Goal: Transaction & Acquisition: Download file/media

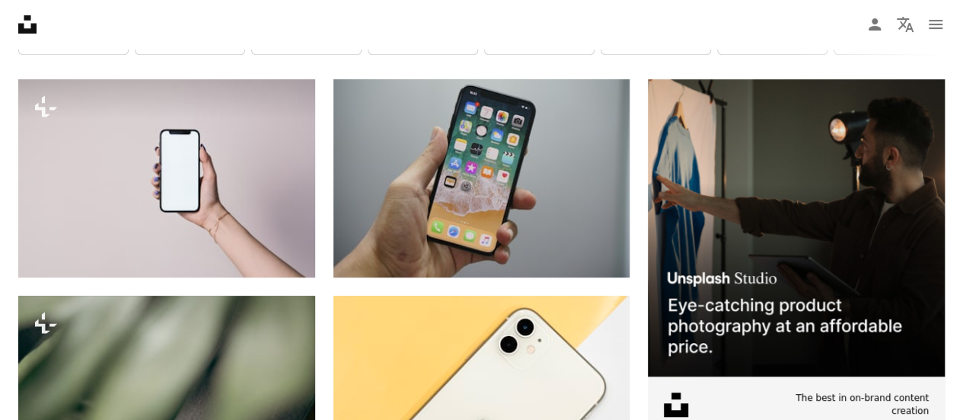
scroll to position [340, 0]
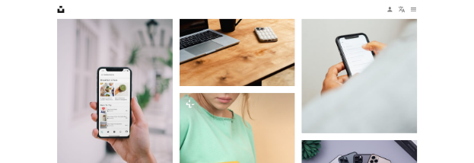
scroll to position [2221, 0]
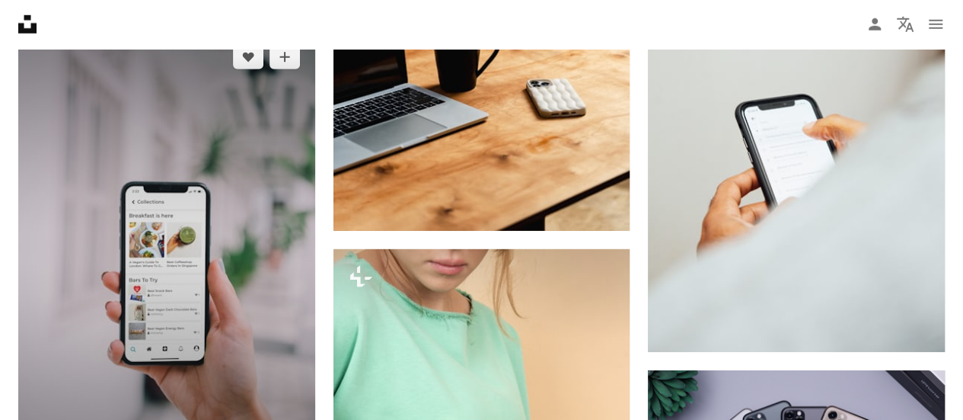
click at [215, 158] on img at bounding box center [166, 252] width 297 height 445
click at [198, 216] on img at bounding box center [166, 252] width 297 height 445
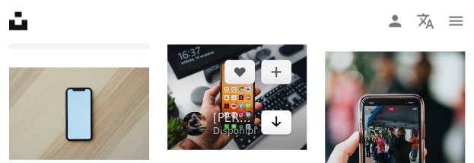
click at [273, 110] on link "Arrow pointing down" at bounding box center [276, 122] width 30 height 24
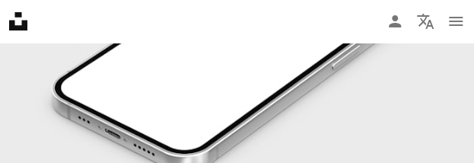
scroll to position [213758, 0]
